Goal: Navigation & Orientation: Understand site structure

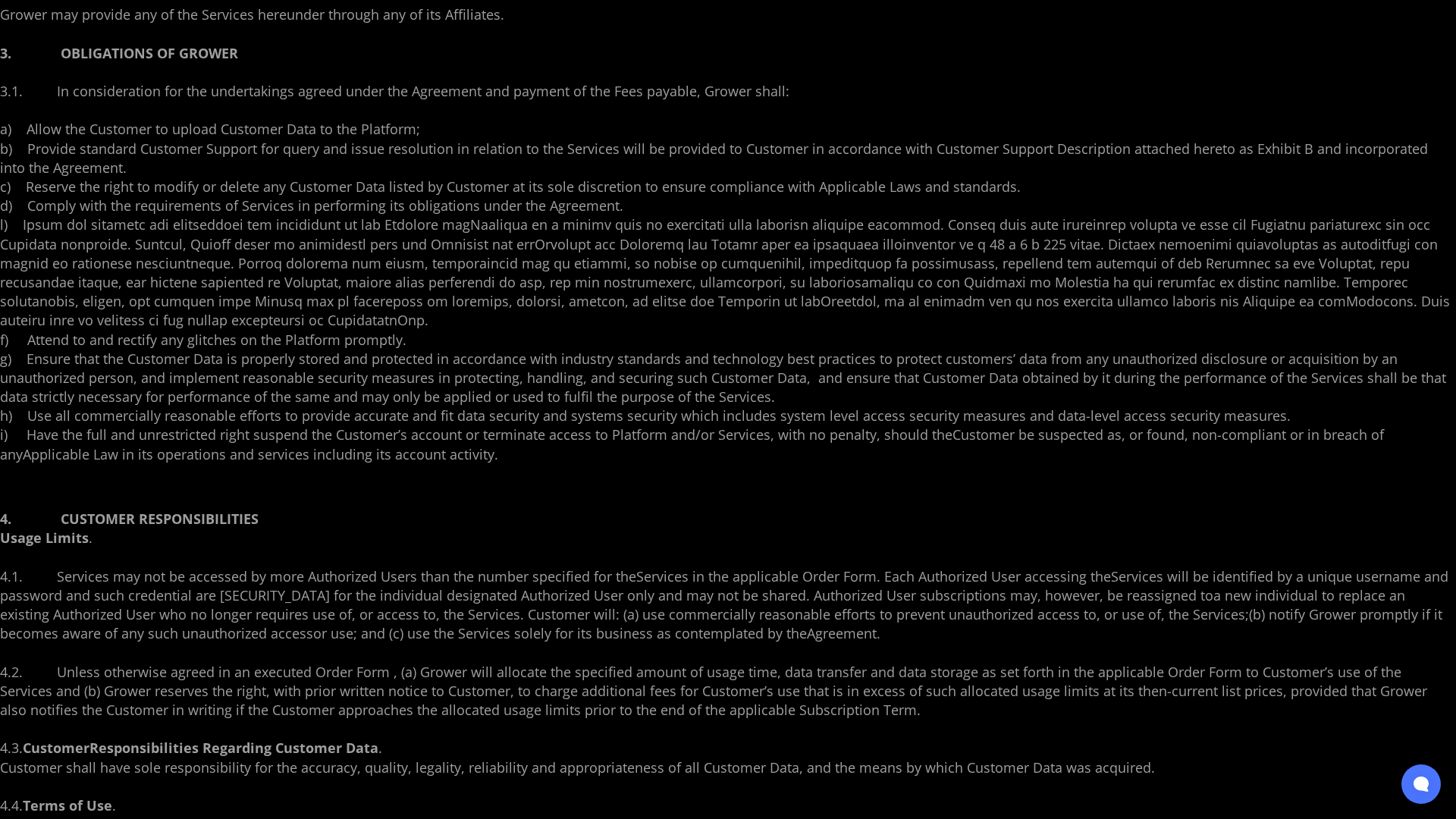
scroll to position [3149, 0]
